Goal: Transaction & Acquisition: Obtain resource

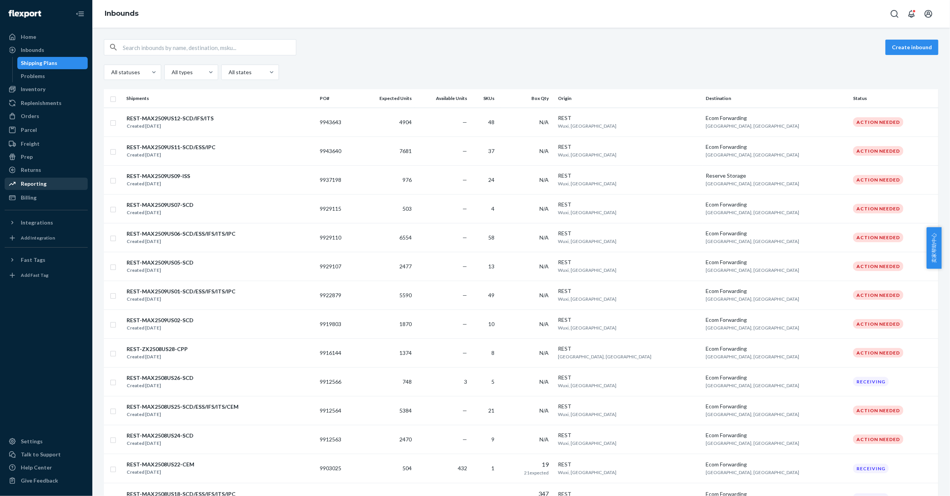
click at [45, 185] on div "Reporting" at bounding box center [46, 183] width 82 height 11
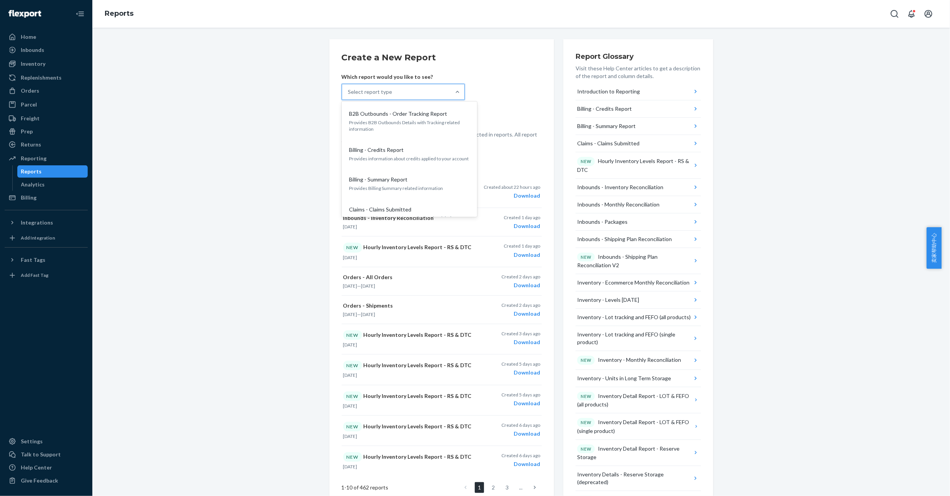
click at [393, 90] on div "Select report type" at bounding box center [396, 91] width 108 height 15
click at [349, 90] on input "option B2B Outbounds - Order Tracking Report focused, 1 of 34. 34 results avail…" at bounding box center [348, 92] width 1 height 8
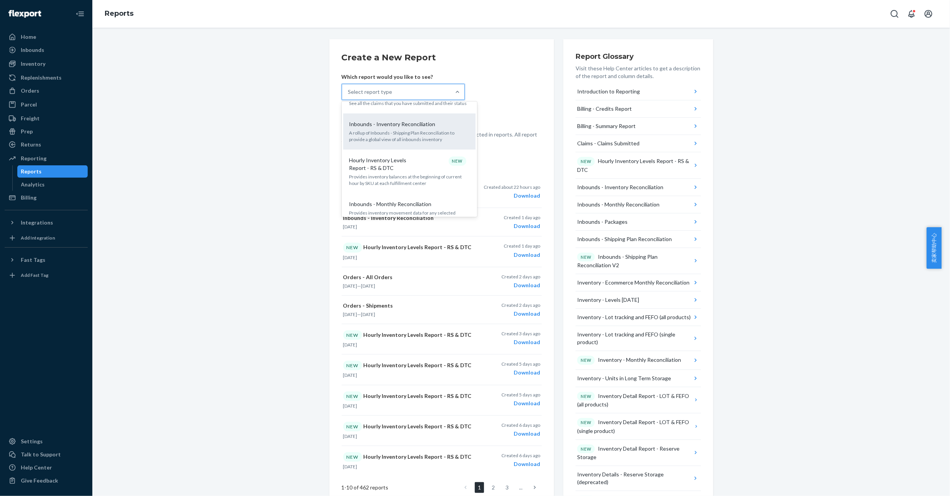
scroll to position [115, 0]
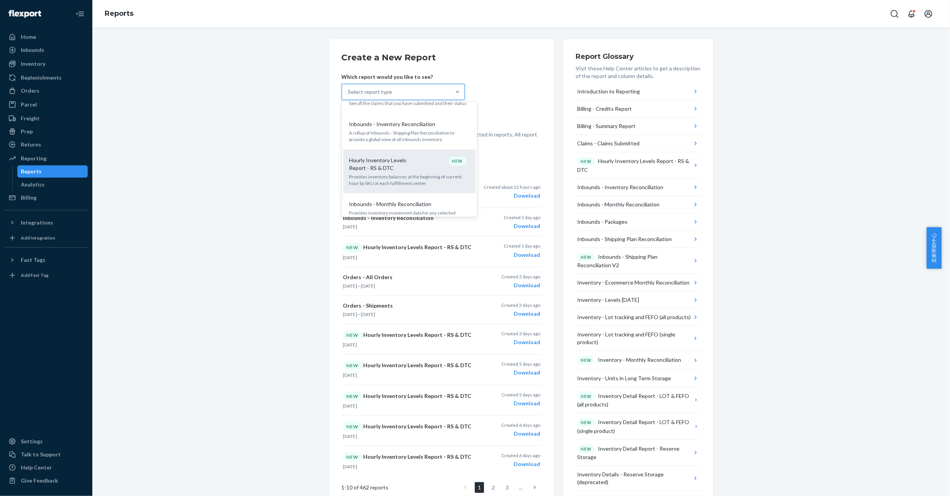
click at [403, 171] on p "Hourly Inventory Levels Report - RS & DTC" at bounding box center [386, 164] width 74 height 15
click at [349, 96] on input "option Hourly Inventory Levels Report - RS & DTC focused, 6 of 34. 34 results a…" at bounding box center [348, 92] width 1 height 8
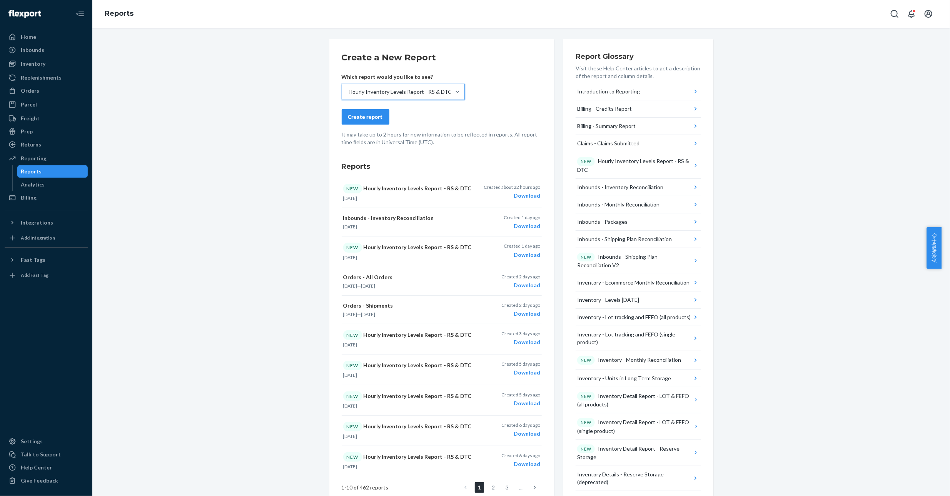
click at [358, 114] on div "Create report" at bounding box center [365, 117] width 35 height 8
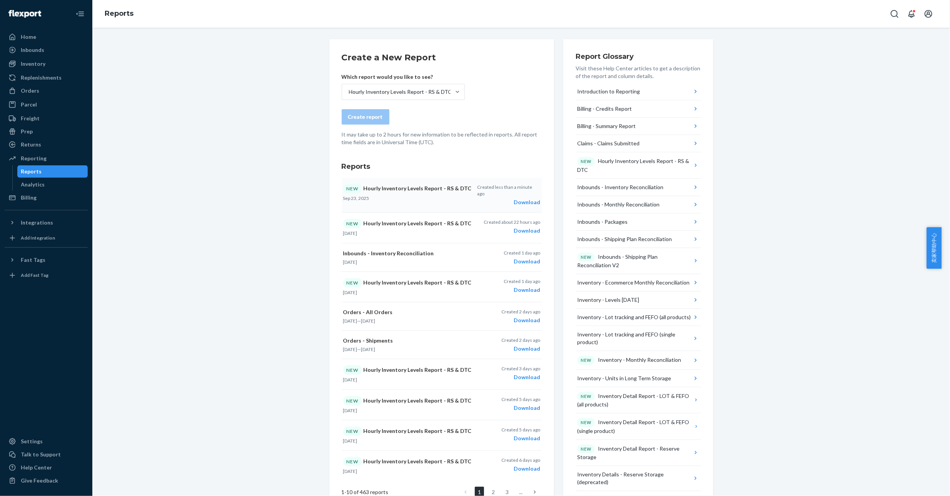
click at [523, 198] on div "Download" at bounding box center [508, 202] width 63 height 8
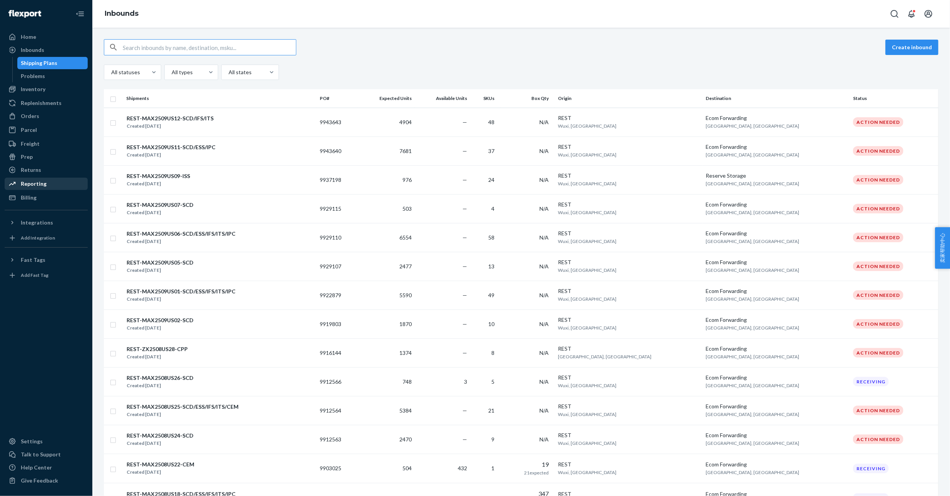
click at [37, 185] on div "Reporting" at bounding box center [34, 184] width 26 height 8
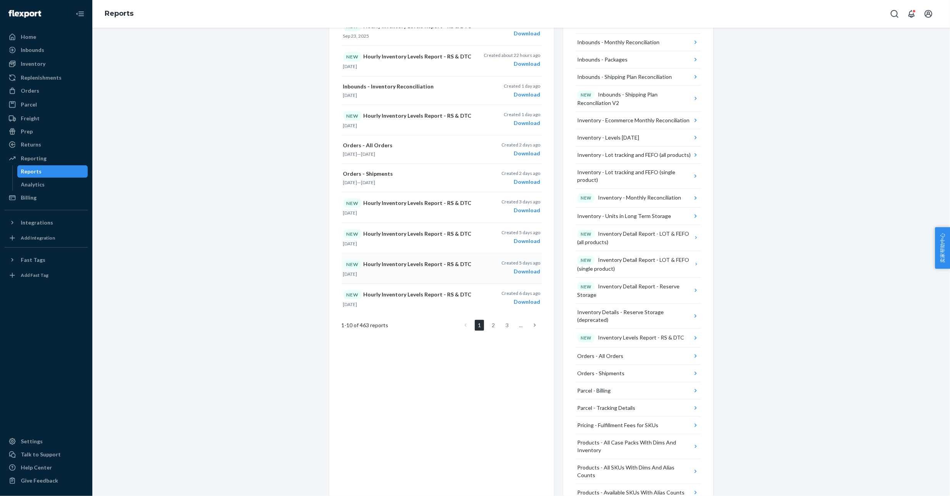
scroll to position [173, 0]
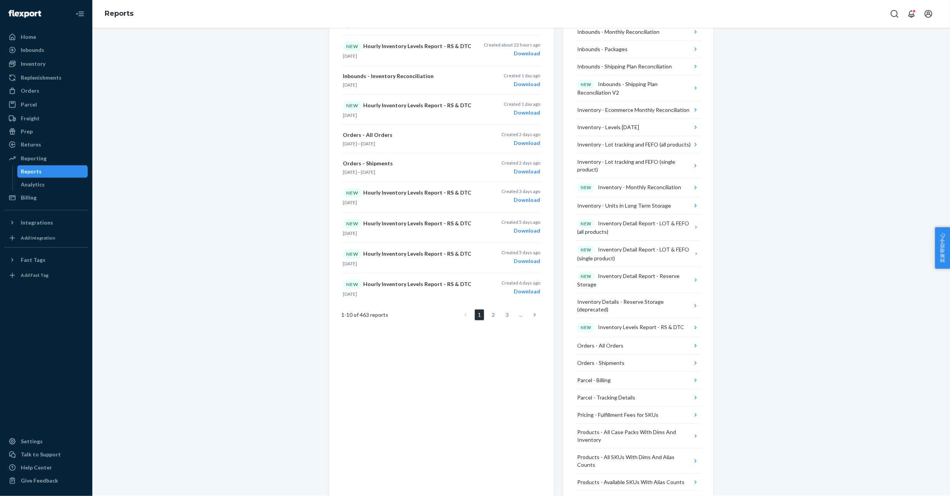
click at [530, 313] on link at bounding box center [534, 315] width 8 height 11
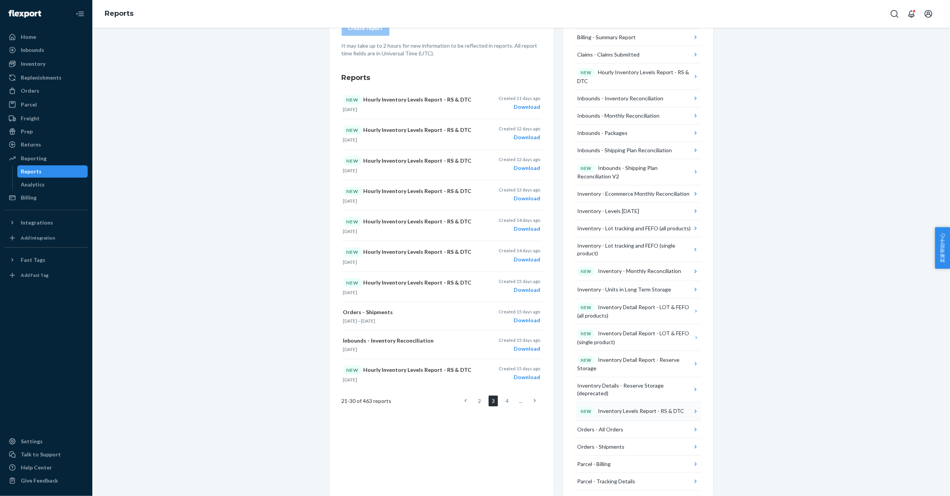
scroll to position [117, 0]
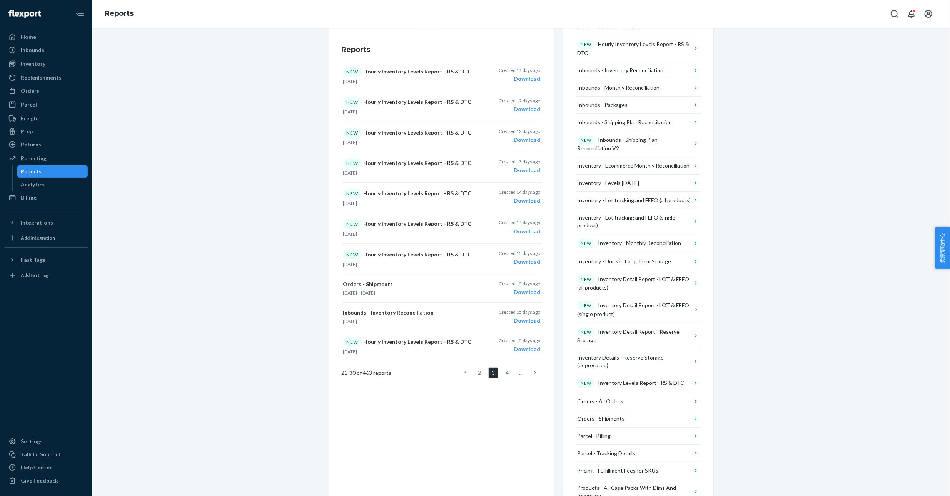
click at [534, 372] on icon at bounding box center [535, 372] width 2 height 5
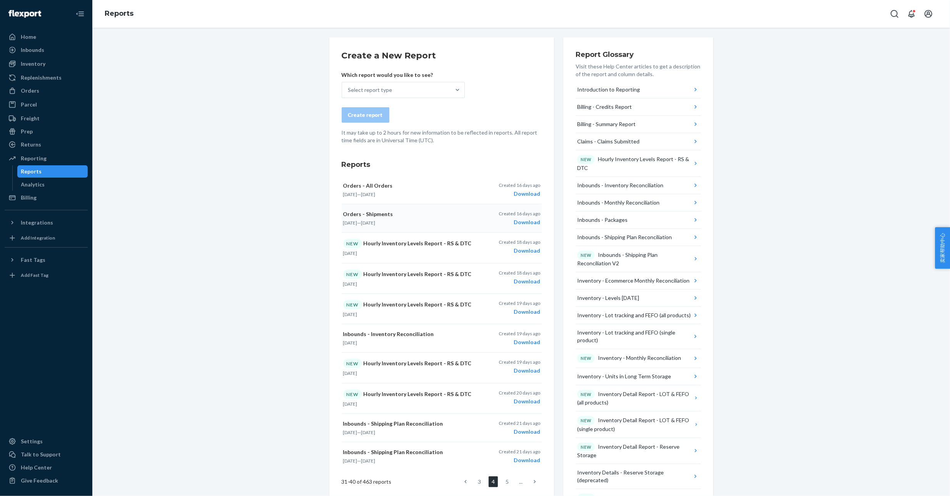
scroll to position [2, 0]
click at [405, 83] on div "Select report type" at bounding box center [396, 90] width 108 height 15
click at [349, 87] on input "Select report type" at bounding box center [348, 91] width 1 height 8
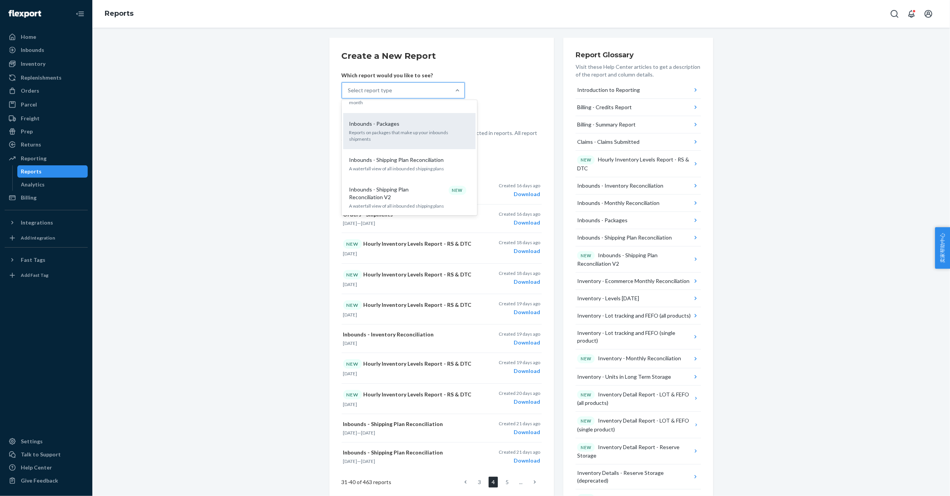
scroll to position [230, 0]
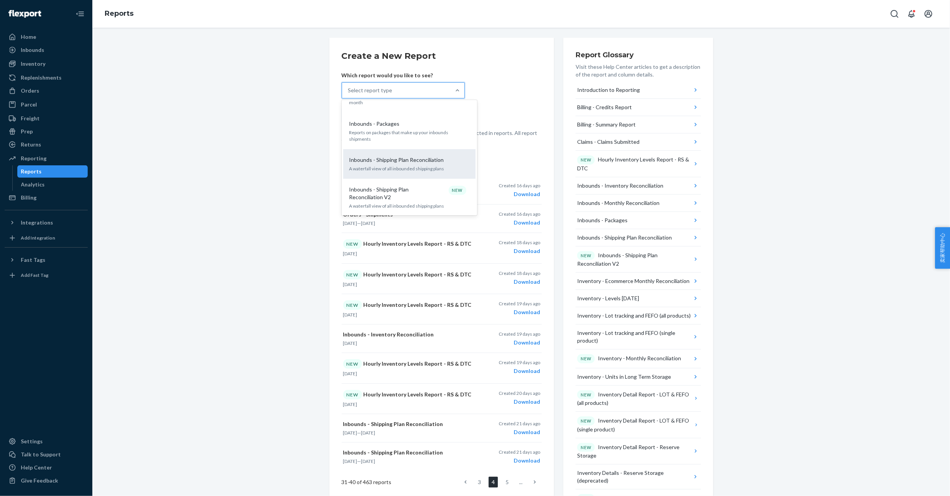
click at [422, 156] on p "Inbounds - Shipping Plan Reconciliation" at bounding box center [396, 160] width 95 height 8
click at [349, 94] on input "option Inbounds - Shipping Plan Reconciliation focused, 9 of 34. 34 results ava…" at bounding box center [348, 91] width 1 height 8
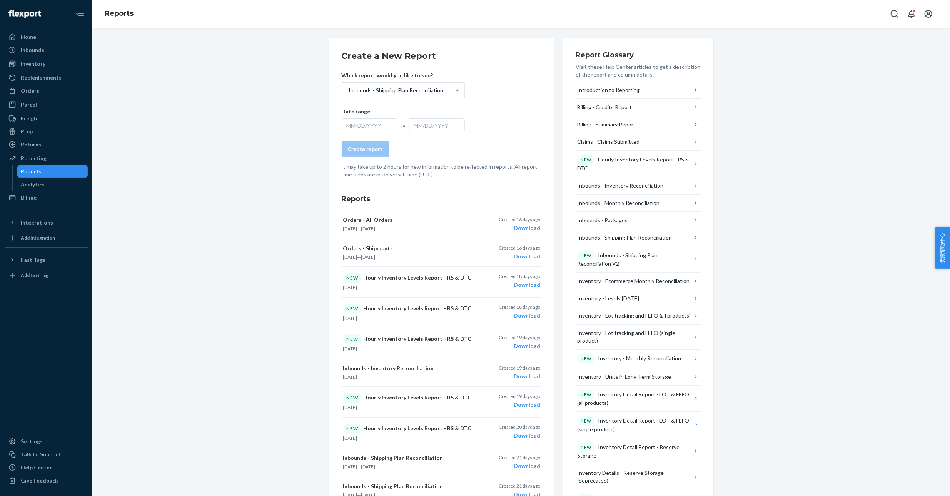
click at [358, 124] on div "MM/DD/YYYY" at bounding box center [370, 125] width 56 height 14
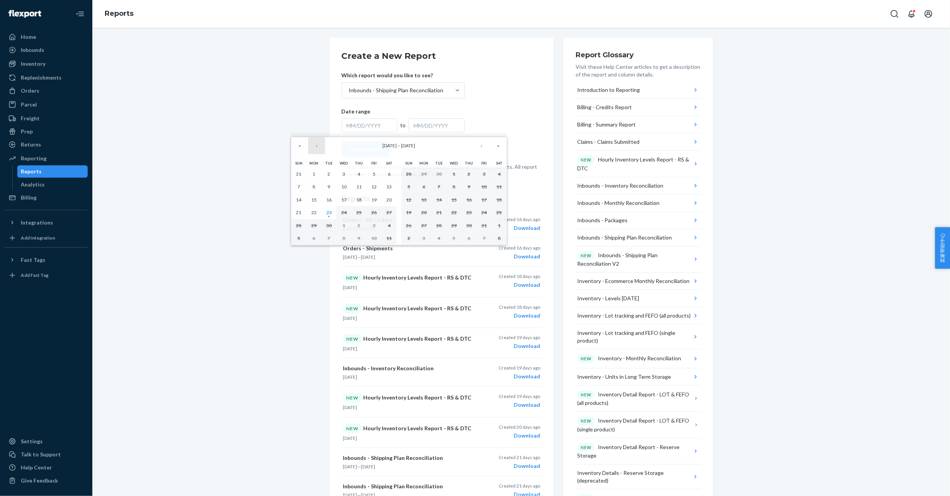
click at [313, 146] on button "‹" at bounding box center [316, 145] width 17 height 17
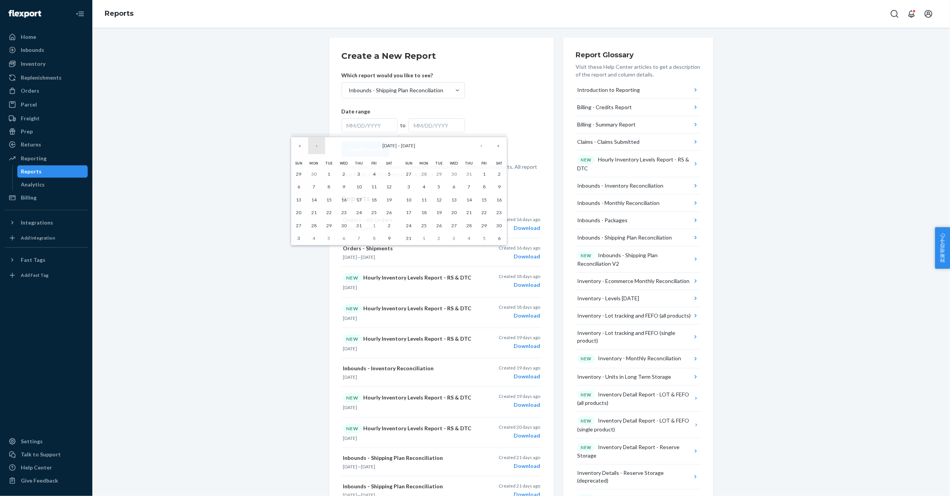
click at [313, 146] on button "‹" at bounding box center [316, 145] width 17 height 17
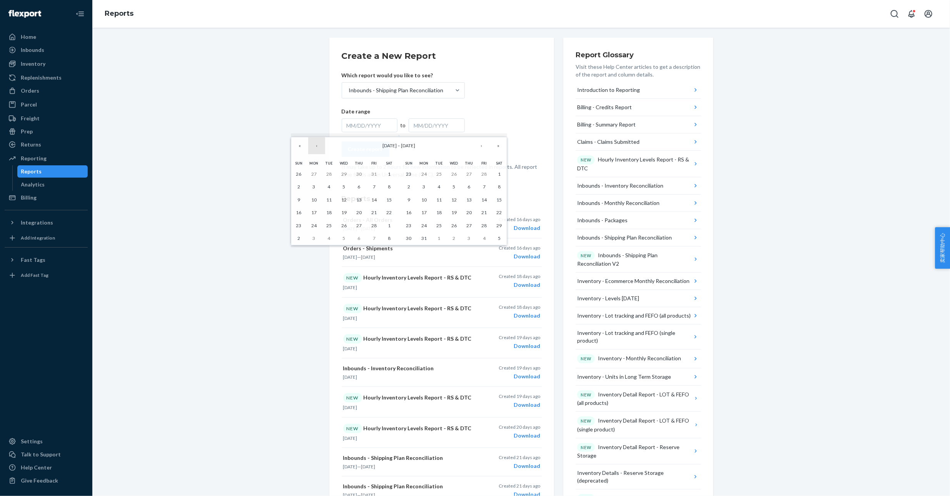
click at [313, 146] on button "‹" at bounding box center [316, 145] width 17 height 17
click at [481, 147] on button "›" at bounding box center [481, 145] width 17 height 17
click at [342, 173] on abbr "1" at bounding box center [343, 174] width 3 height 6
click at [481, 147] on button "›" at bounding box center [481, 145] width 17 height 17
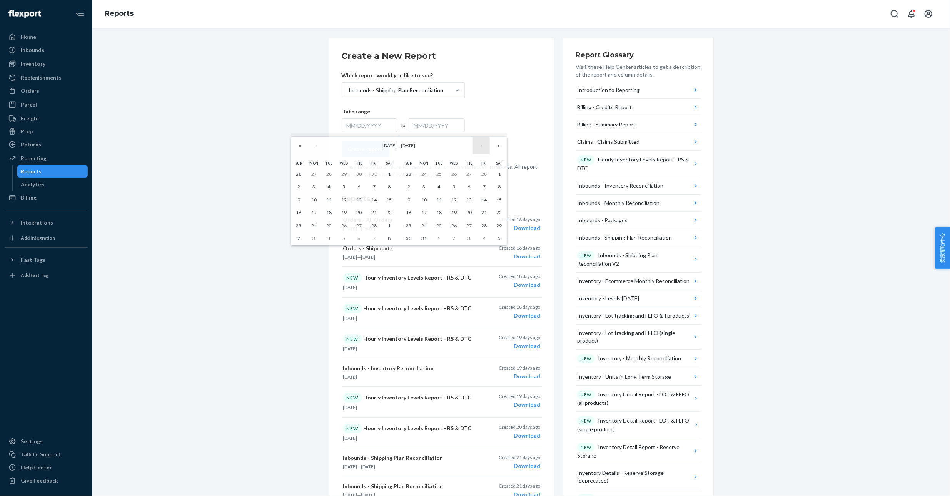
click at [481, 147] on button "›" at bounding box center [481, 145] width 17 height 17
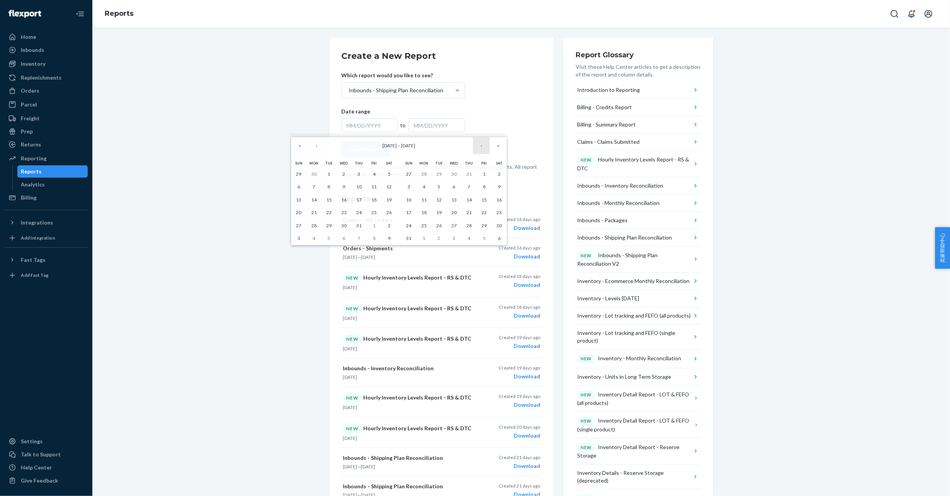
click at [481, 147] on button "›" at bounding box center [481, 145] width 17 height 17
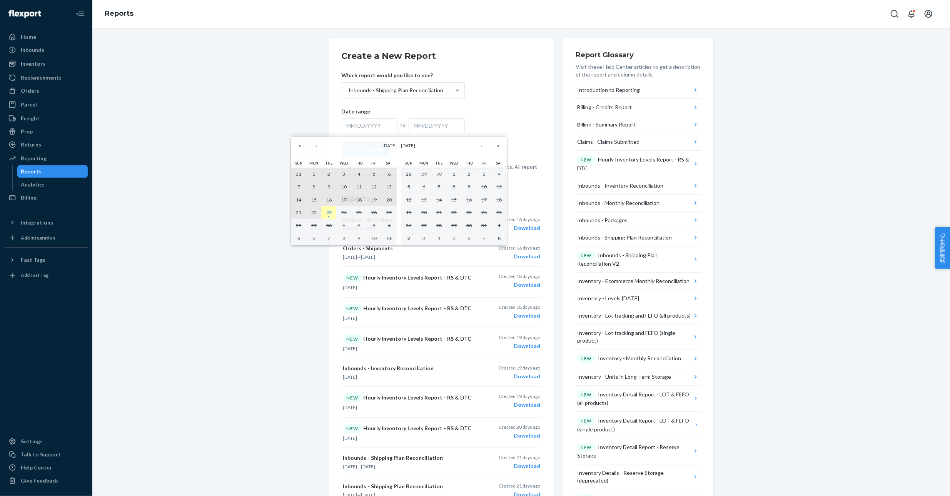
click at [327, 213] on abbr "23" at bounding box center [328, 213] width 5 height 6
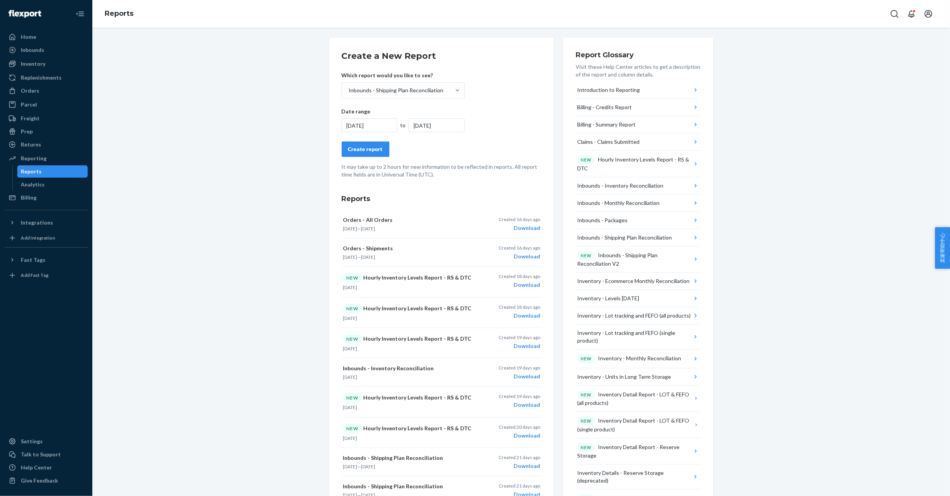
click at [365, 148] on div "Create report" at bounding box center [365, 149] width 35 height 8
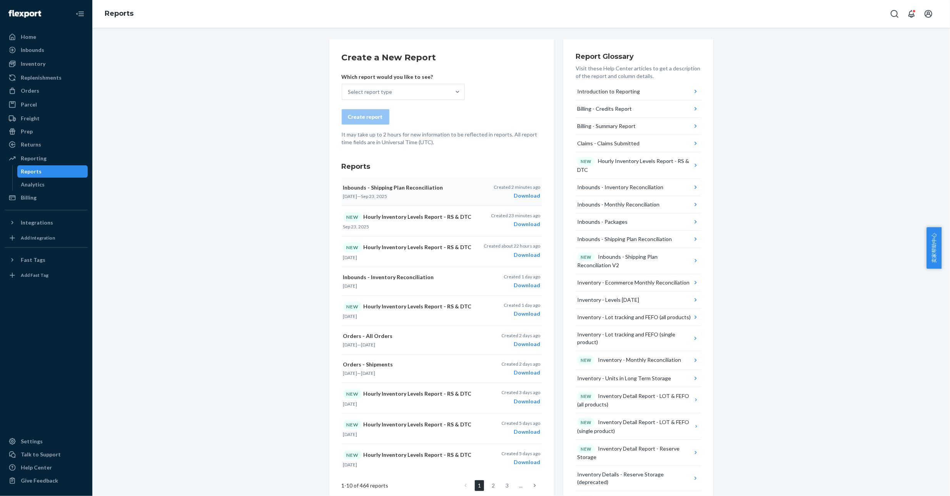
click at [532, 197] on div "Download" at bounding box center [517, 196] width 47 height 8
click at [406, 90] on div "Select report type" at bounding box center [396, 91] width 108 height 15
click at [349, 90] on input "Select report type" at bounding box center [348, 92] width 1 height 8
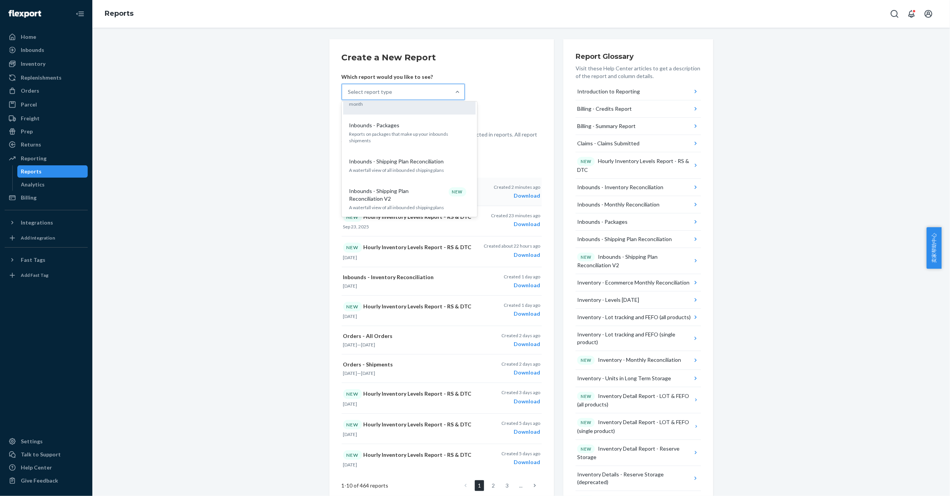
scroll to position [230, 0]
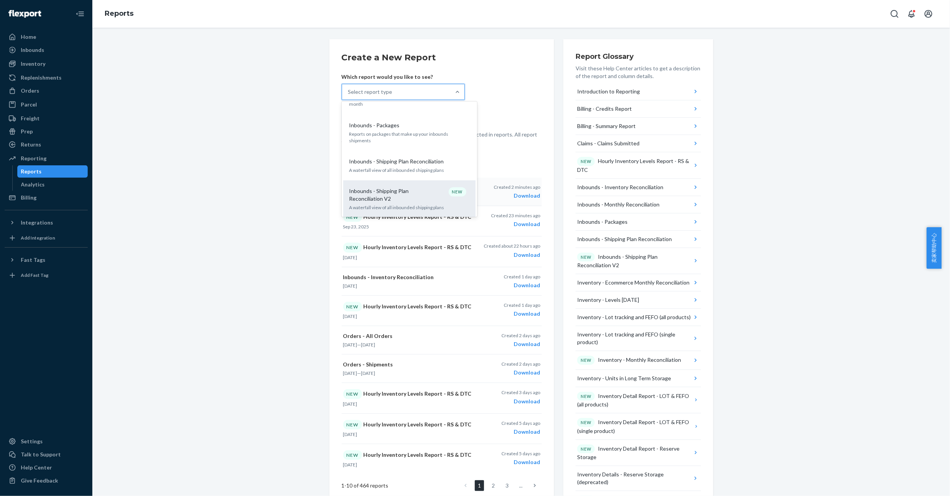
click at [405, 187] on p "Inbounds - Shipping Plan Reconciliation V2" at bounding box center [386, 194] width 74 height 15
click at [349, 96] on input "option Inbounds - Shipping Plan Reconciliation V2 focused, 10 of 34. 34 results…" at bounding box center [348, 92] width 1 height 8
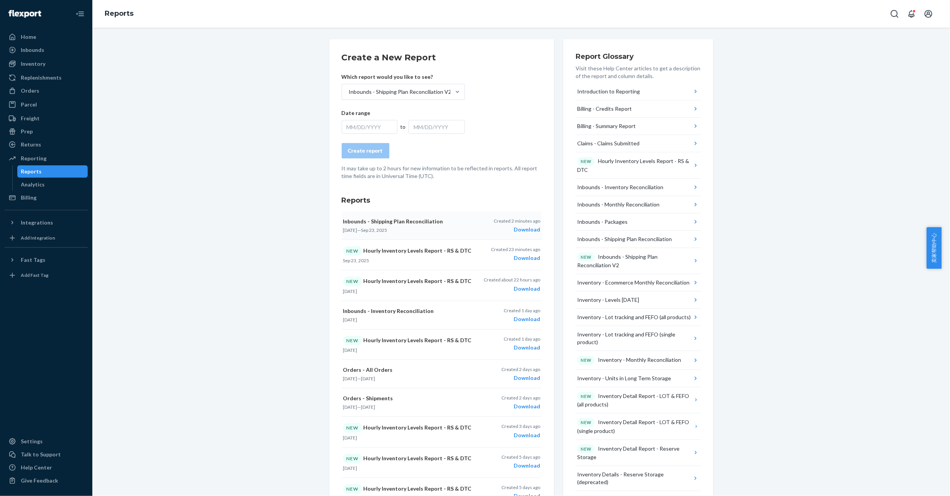
click at [365, 123] on div "MM/DD/YYYY" at bounding box center [370, 127] width 56 height 14
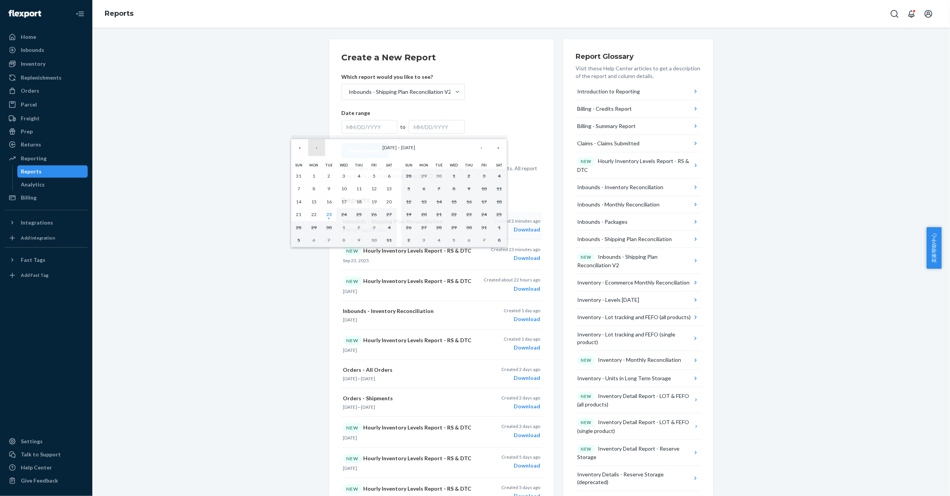
click at [318, 149] on button "‹" at bounding box center [316, 147] width 17 height 17
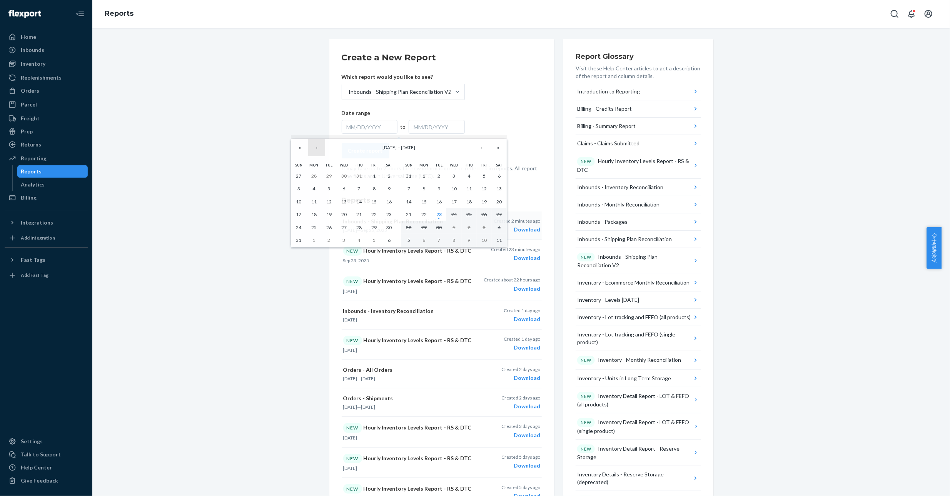
click at [318, 149] on button "‹" at bounding box center [316, 147] width 17 height 17
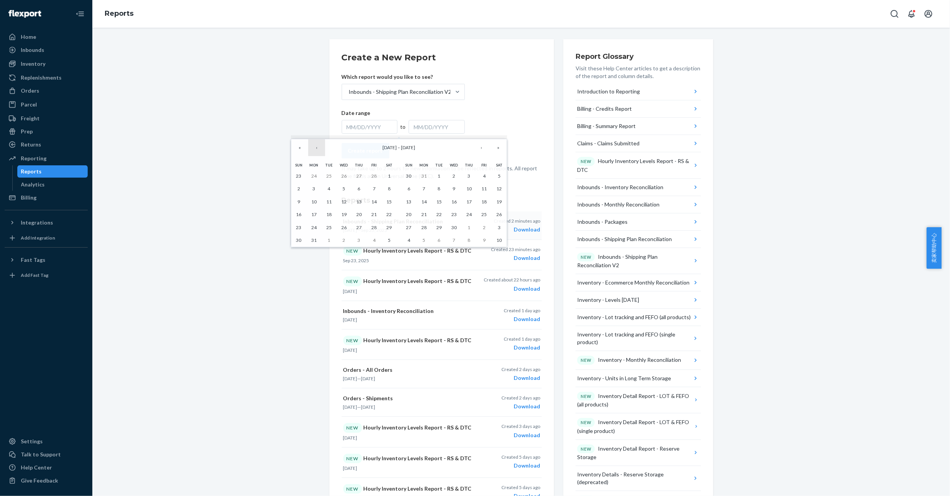
click at [318, 149] on button "‹" at bounding box center [316, 147] width 17 height 17
click at [452, 171] on button "1" at bounding box center [453, 176] width 15 height 13
click at [483, 147] on button "›" at bounding box center [481, 147] width 17 height 17
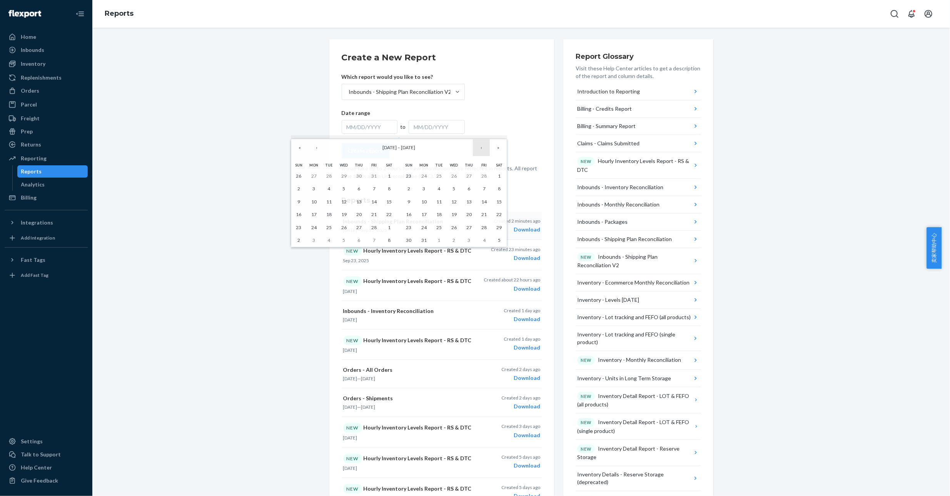
click at [483, 147] on button "›" at bounding box center [481, 147] width 17 height 17
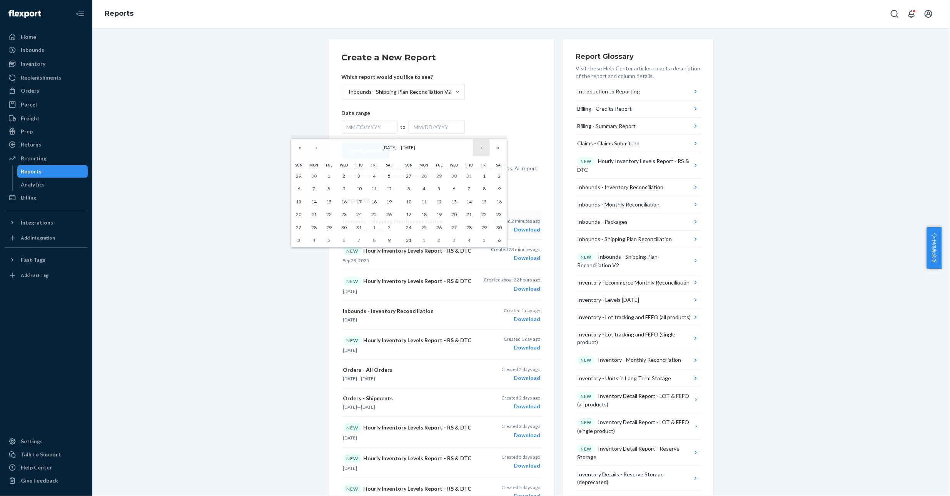
click at [483, 147] on button "›" at bounding box center [481, 147] width 17 height 17
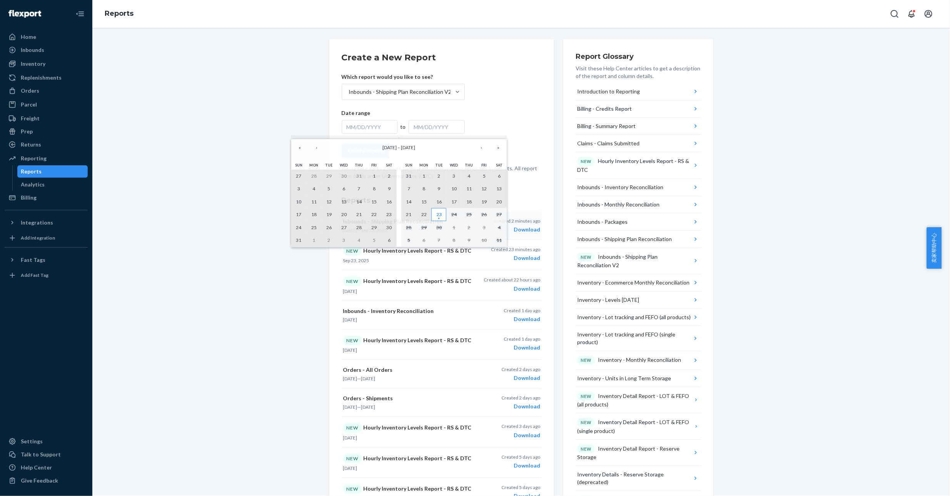
click at [442, 216] on abbr "23" at bounding box center [438, 215] width 5 height 6
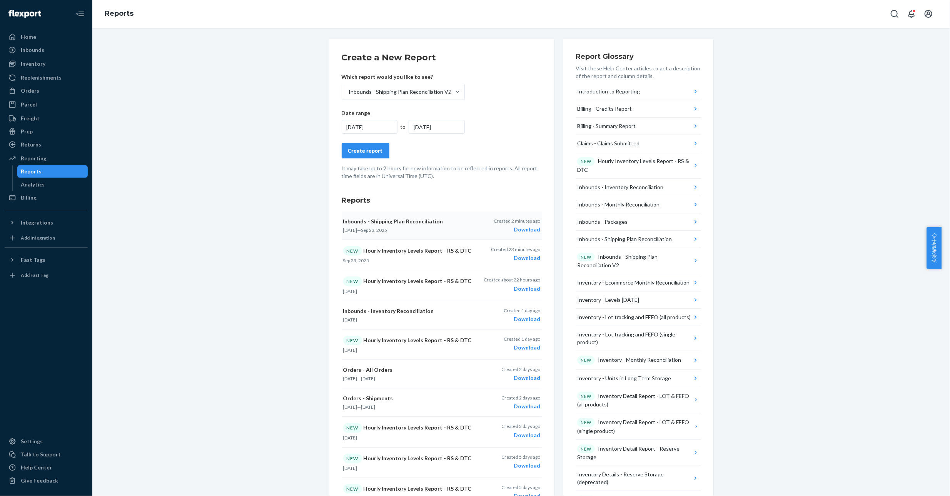
click at [353, 150] on div "Create report" at bounding box center [365, 151] width 35 height 8
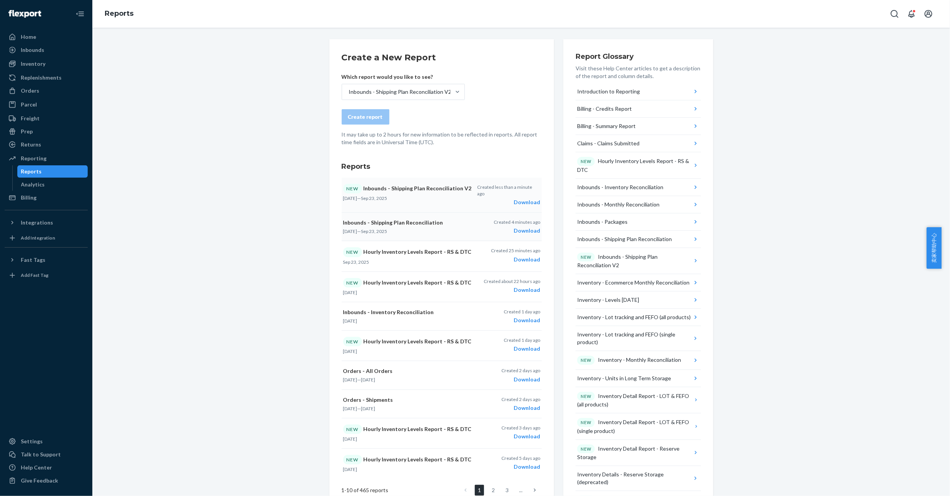
click at [527, 198] on div "Download" at bounding box center [508, 202] width 63 height 8
